Goal: Information Seeking & Learning: Learn about a topic

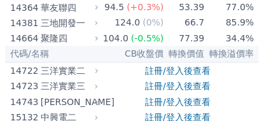
scroll to position [446, 0]
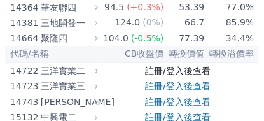
click at [155, 72] on link "註冊/登入後查看" at bounding box center [178, 71] width 66 height 10
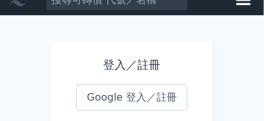
scroll to position [25, 0]
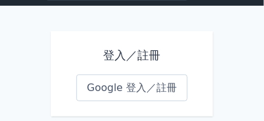
click at [158, 89] on link "Google 登入／註冊" at bounding box center [132, 88] width 112 height 27
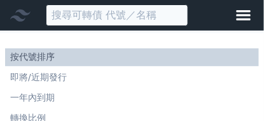
click at [82, 17] on input at bounding box center [117, 15] width 143 height 22
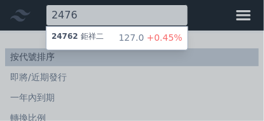
type input "2476"
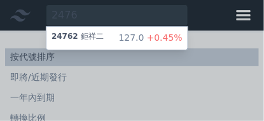
click at [88, 37] on div "24762 鉅祥二" at bounding box center [78, 38] width 52 height 13
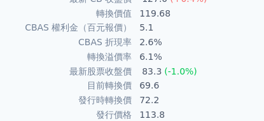
scroll to position [351, 0]
